Goal: Task Accomplishment & Management: Manage account settings

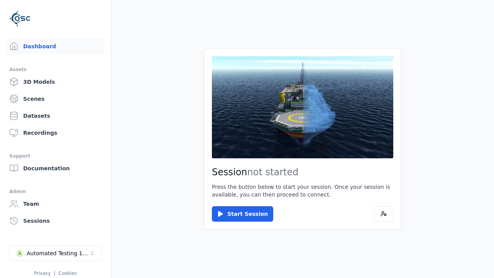
click at [55, 82] on link "3D Models" at bounding box center [55, 81] width 98 height 15
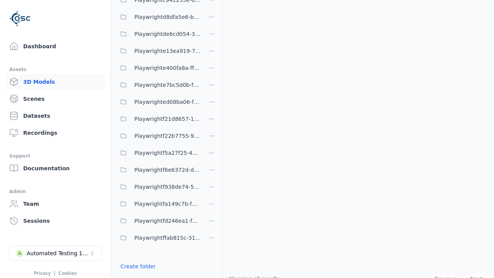
click at [138, 266] on link "Create folder" at bounding box center [138, 267] width 36 height 8
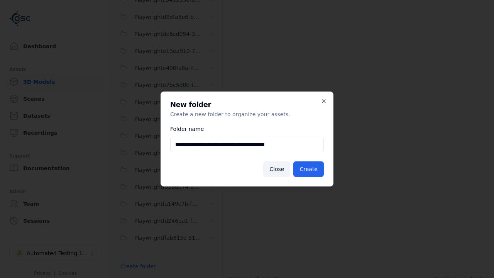
type input "**********"
click at [308, 169] on button "Create" at bounding box center [308, 168] width 30 height 15
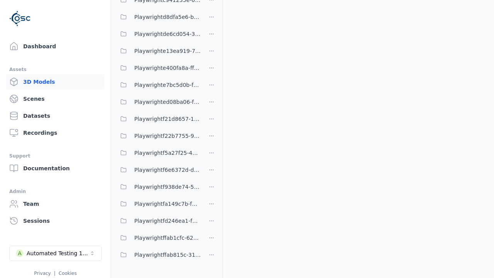
click at [158, 238] on span "Playwrightffab1cfc-6293-4a63-b192-c0ce7931d3c5" at bounding box center [167, 237] width 66 height 9
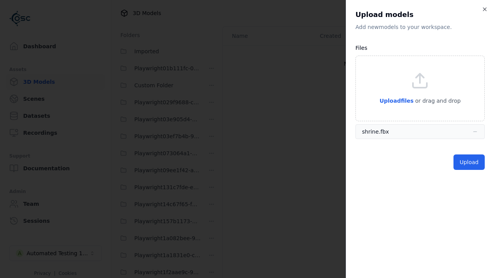
click at [469, 162] on button "Upload" at bounding box center [469, 161] width 31 height 15
